Goal: Task Accomplishment & Management: Manage account settings

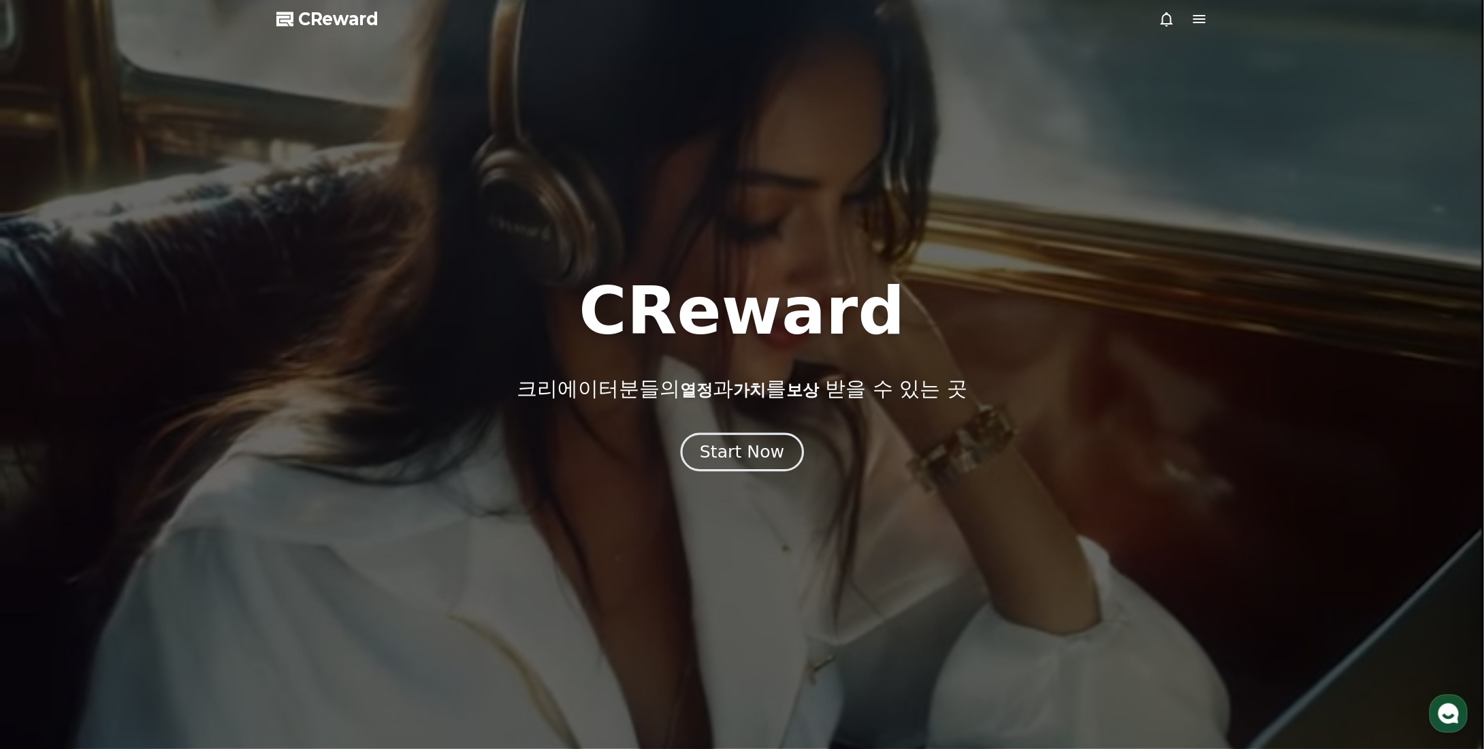
click at [734, 453] on div "Start Now" at bounding box center [742, 451] width 84 height 23
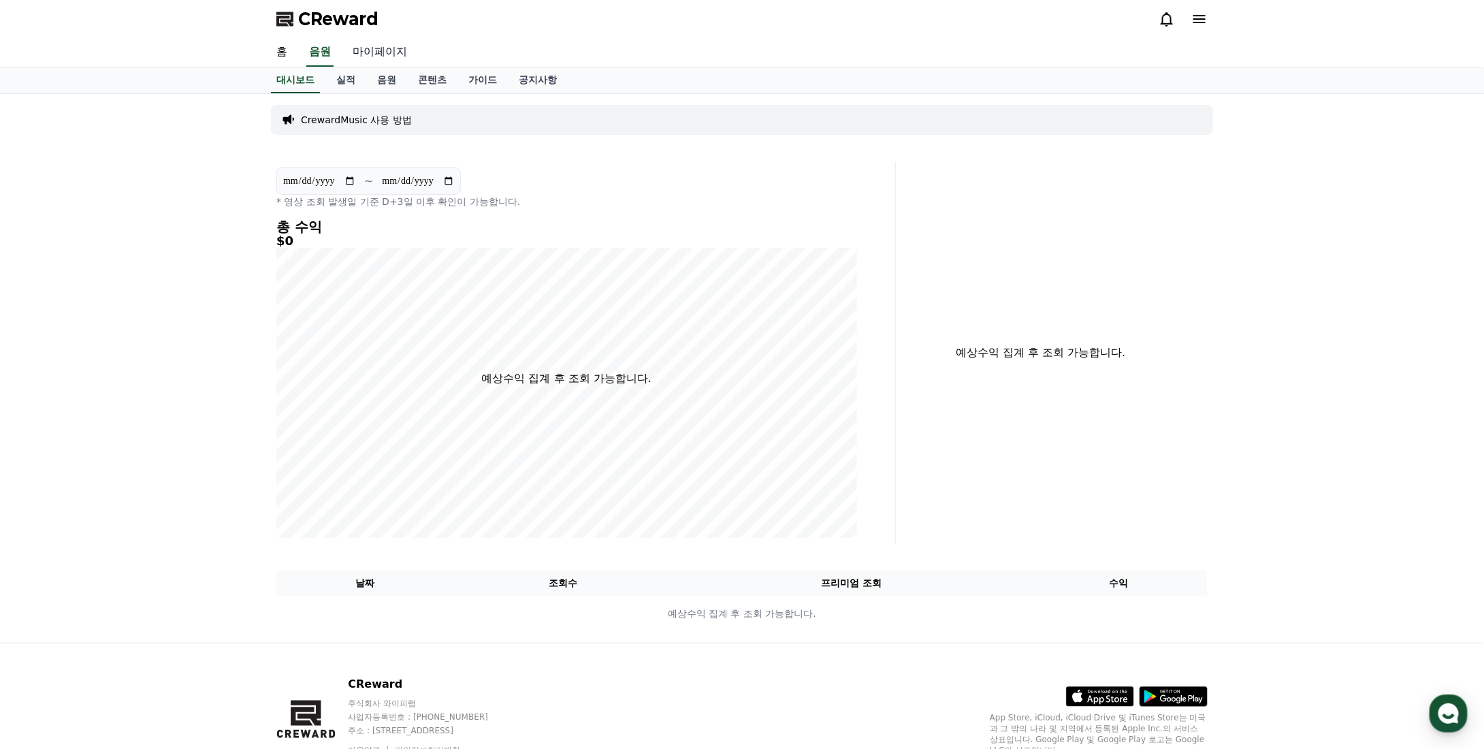
click at [383, 56] on link "마이페이지" at bounding box center [380, 52] width 76 height 29
select select "**********"
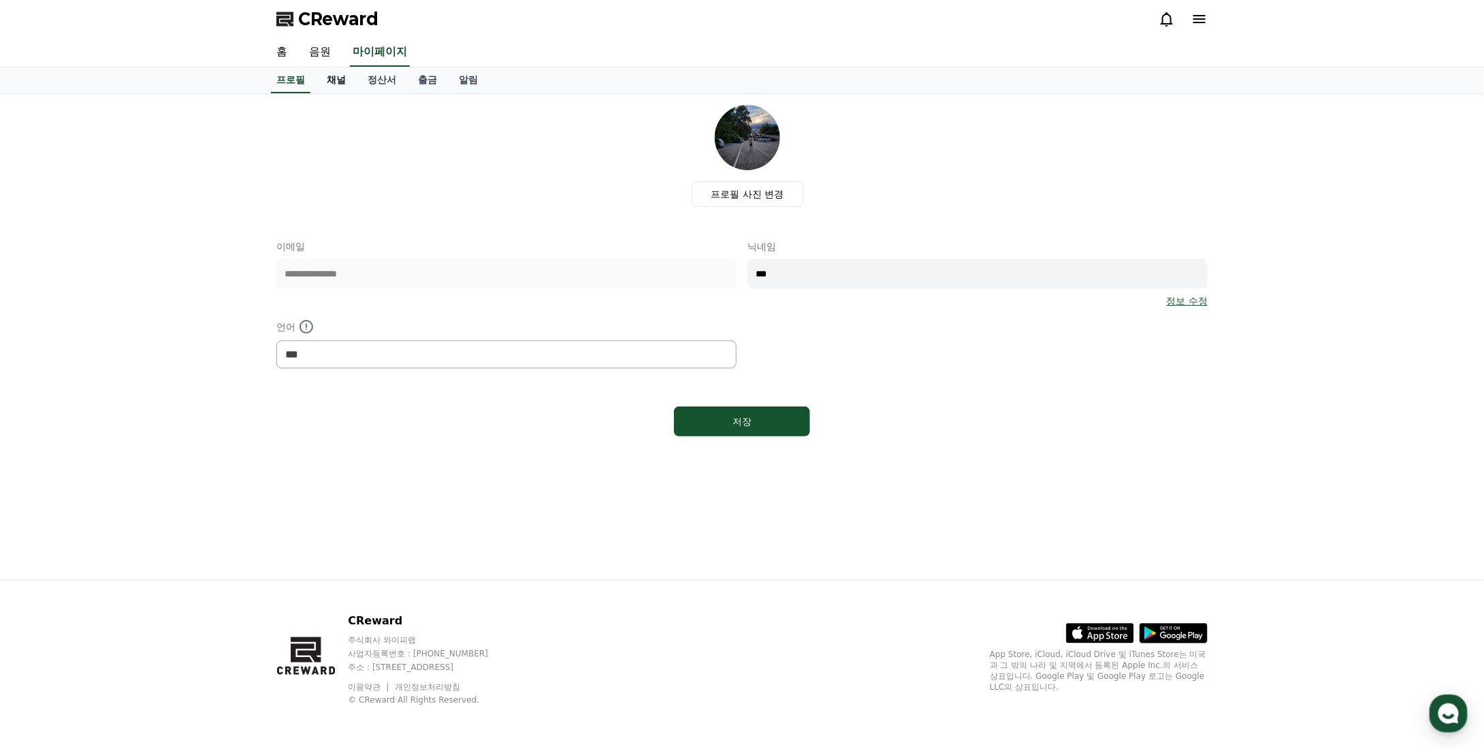
click at [338, 79] on link "채널" at bounding box center [336, 80] width 41 height 26
